Goal: Task Accomplishment & Management: Complete application form

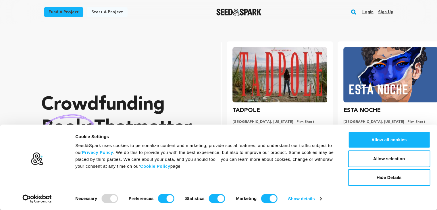
scroll to position [0, 115]
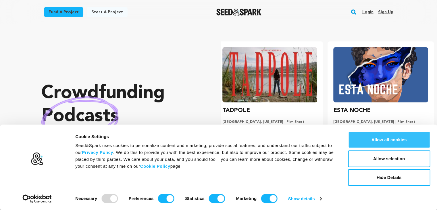
click at [358, 142] on button "Allow all cookies" at bounding box center [389, 139] width 82 height 17
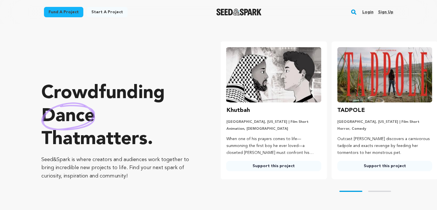
scroll to position [0, 0]
click at [96, 12] on link "Start a project" at bounding box center [107, 12] width 41 height 10
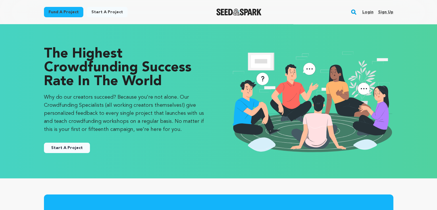
click at [70, 145] on link "Start A Project" at bounding box center [67, 147] width 46 height 10
